Goal: Task Accomplishment & Management: Use online tool/utility

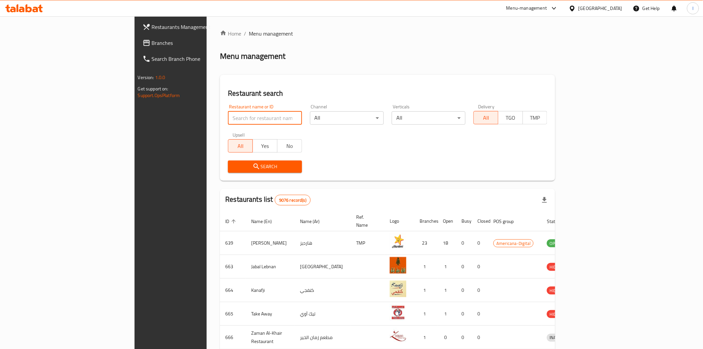
click at [228, 120] on input "search" at bounding box center [265, 117] width 74 height 13
paste input "2793"
type input "2793"
click at [246, 167] on span "Search" at bounding box center [264, 166] width 63 height 8
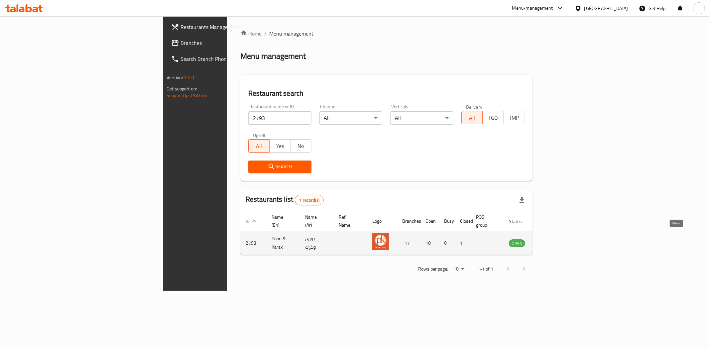
click at [551, 241] on icon "enhanced table" at bounding box center [547, 244] width 7 height 6
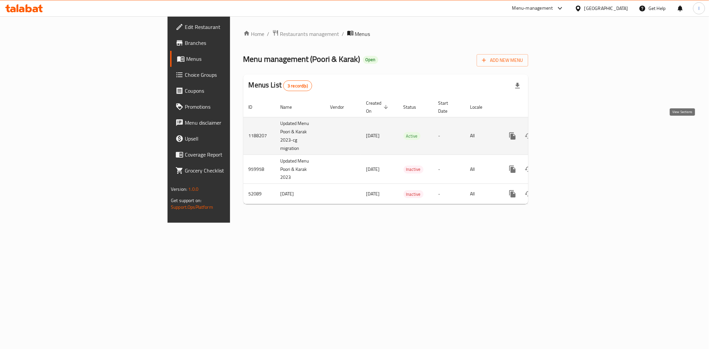
click at [568, 128] on link "enhanced table" at bounding box center [560, 136] width 16 height 16
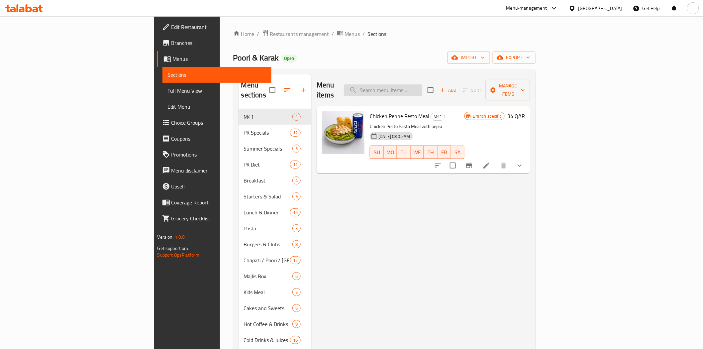
click at [422, 85] on input "search" at bounding box center [383, 90] width 78 height 12
paste input "Crunchy Sandwich"
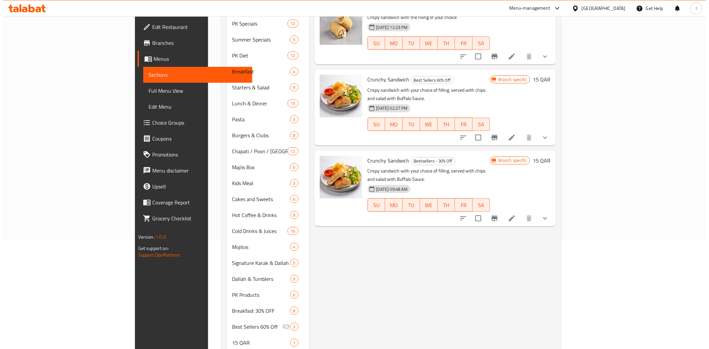
scroll to position [111, 0]
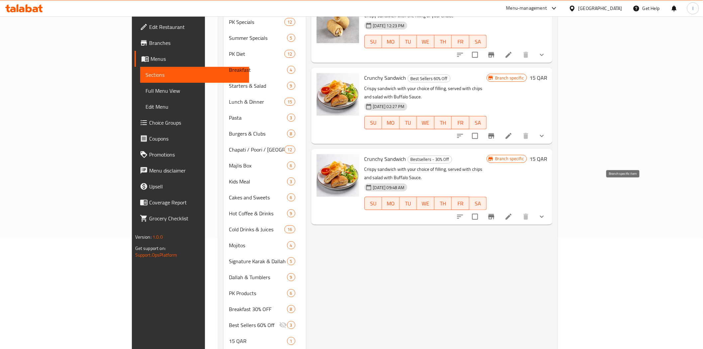
type input "Crunchy Sandwich"
click at [495, 213] on icon "Branch-specific-item" at bounding box center [491, 217] width 8 height 8
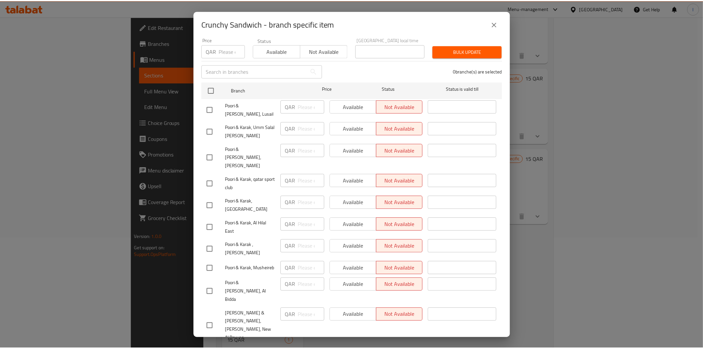
scroll to position [30, 0]
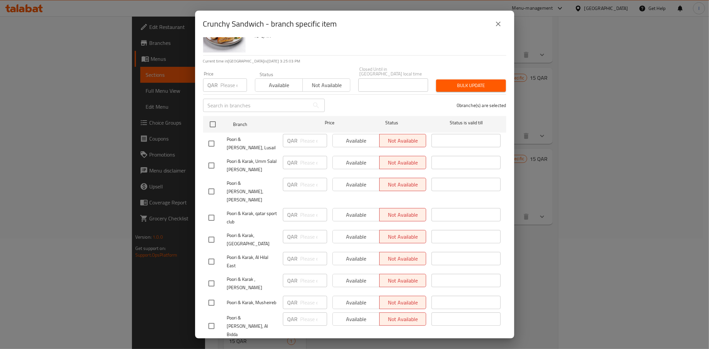
click at [496, 27] on icon "close" at bounding box center [498, 24] width 8 height 8
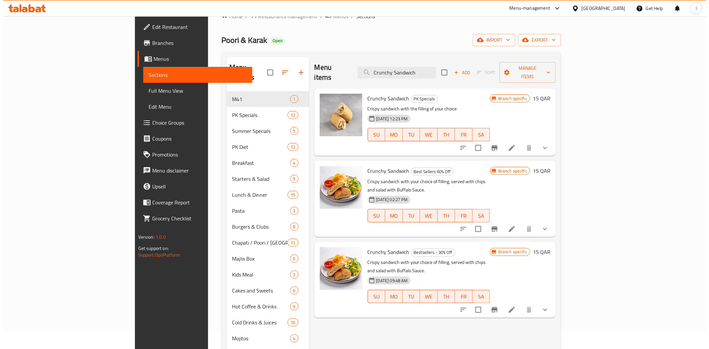
scroll to position [0, 0]
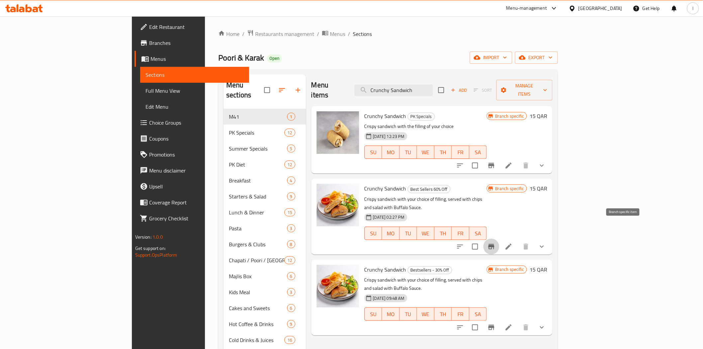
click at [494, 244] on icon "Branch-specific-item" at bounding box center [491, 246] width 6 height 5
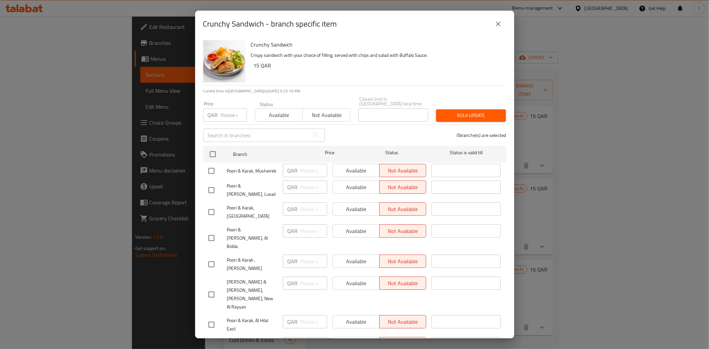
drag, startPoint x: 495, startPoint y: 20, endPoint x: 404, endPoint y: 230, distance: 228.9
click at [495, 20] on icon "close" at bounding box center [498, 24] width 8 height 8
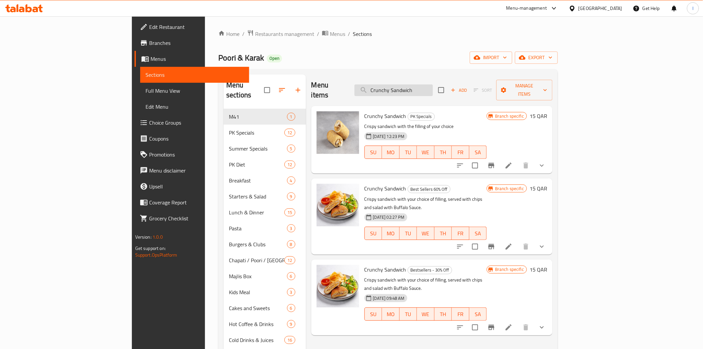
click at [433, 84] on input "Crunchy Sandwich" at bounding box center [394, 90] width 78 height 12
paste input "[PERSON_NAME]"
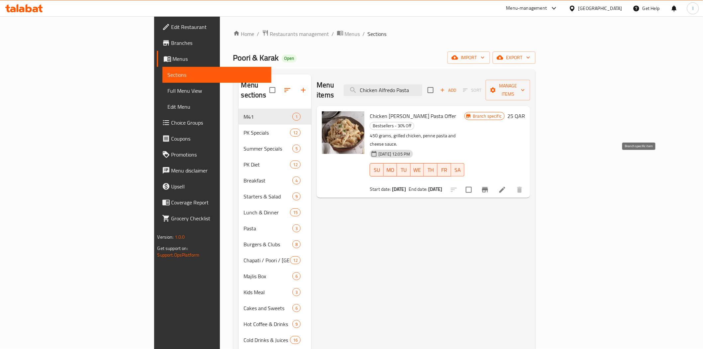
type input "Chicken Alfredo Pasta"
click at [493, 182] on button "Branch-specific-item" at bounding box center [485, 190] width 16 height 16
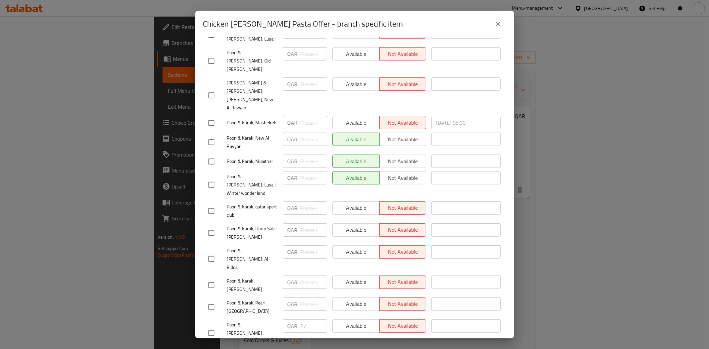
scroll to position [177, 0]
click at [501, 22] on icon "close" at bounding box center [498, 24] width 8 height 8
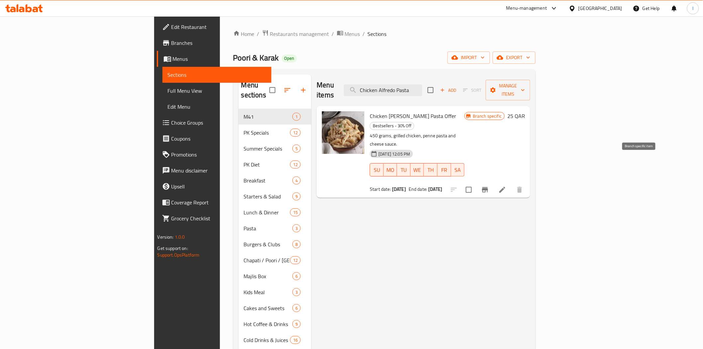
click at [488, 187] on icon "Branch-specific-item" at bounding box center [485, 189] width 6 height 5
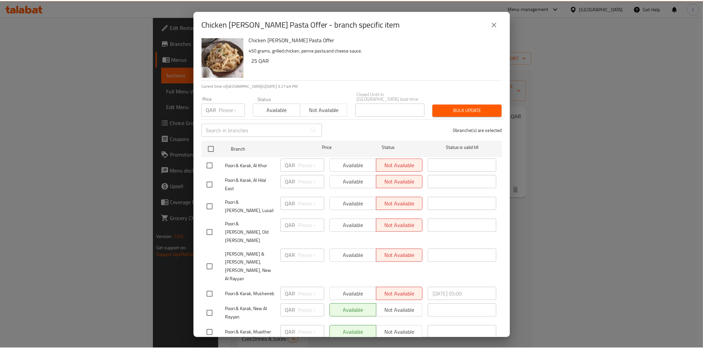
scroll to position [0, 0]
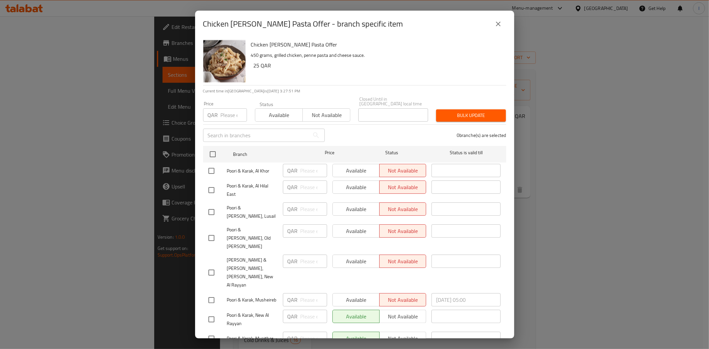
click at [497, 25] on icon "close" at bounding box center [498, 24] width 8 height 8
